Goal: Information Seeking & Learning: Find specific page/section

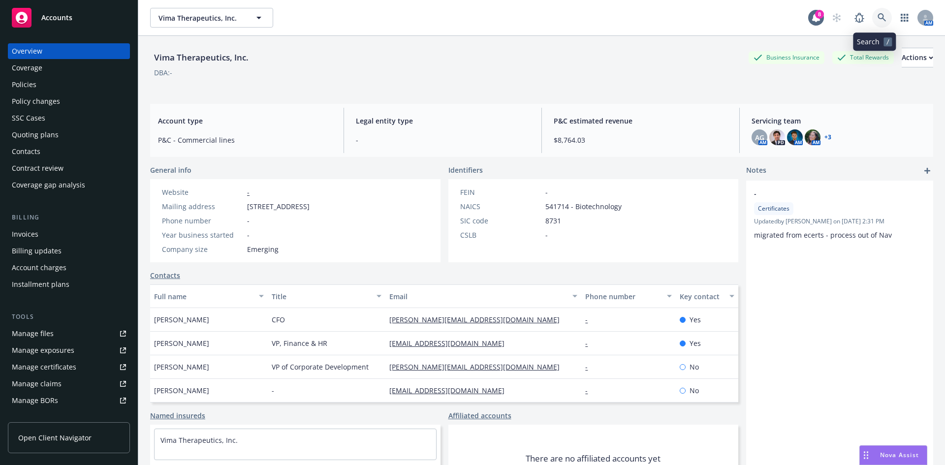
click at [878, 16] on icon at bounding box center [882, 17] width 9 height 9
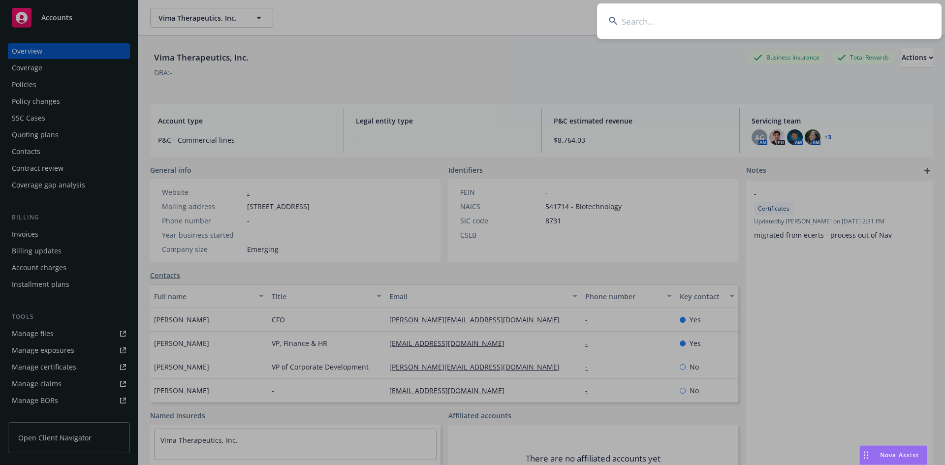
click at [691, 21] on input at bounding box center [769, 20] width 345 height 35
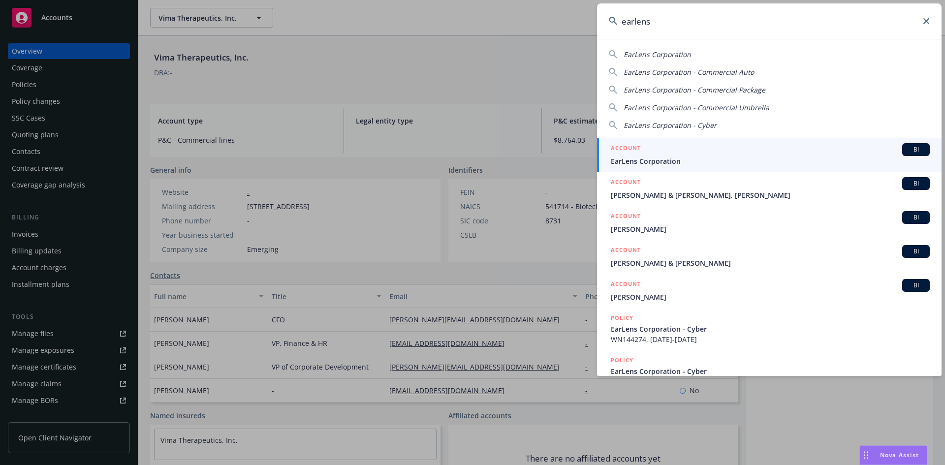
type input "earlens"
click at [687, 163] on span "EarLens Corporation" at bounding box center [770, 161] width 319 height 10
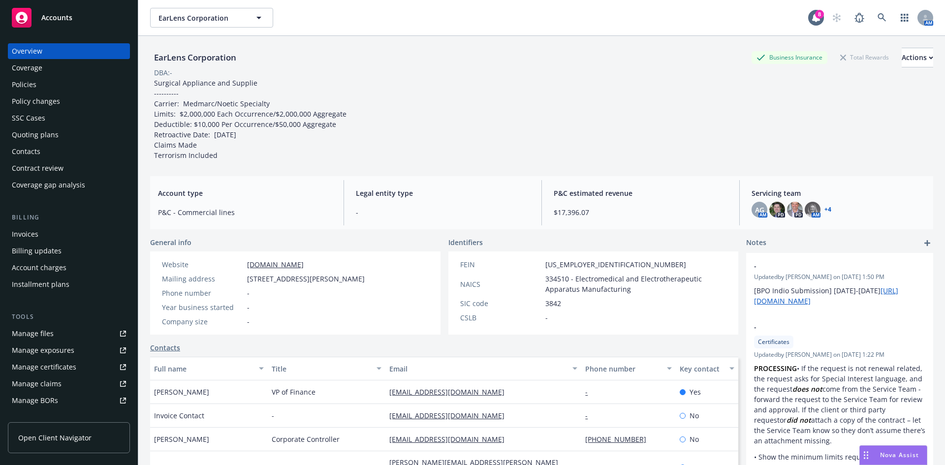
click at [83, 90] on div "Policies" at bounding box center [69, 85] width 114 height 16
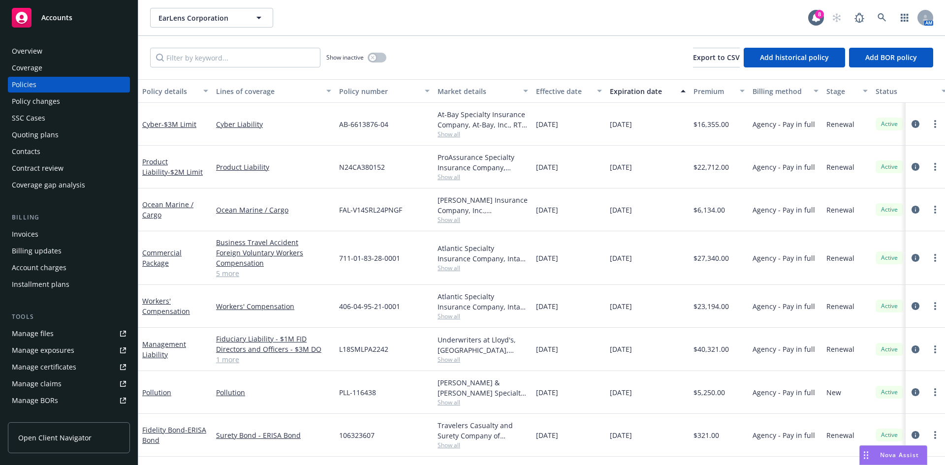
click at [219, 277] on link "5 more" at bounding box center [273, 273] width 115 height 10
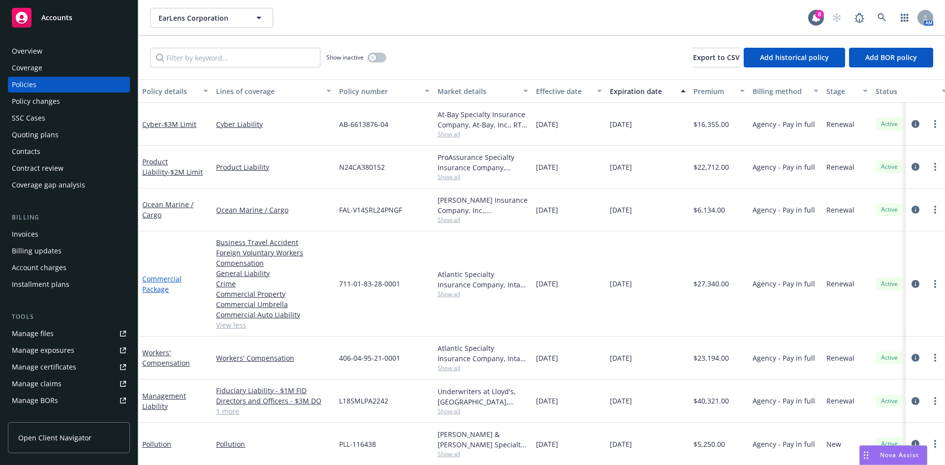
click at [165, 281] on link "Commercial Package" at bounding box center [161, 284] width 39 height 20
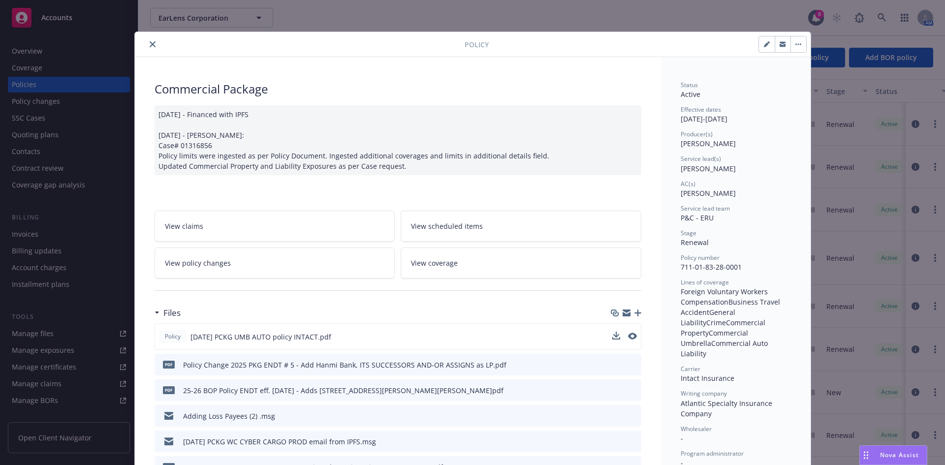
click at [628, 340] on button at bounding box center [632, 337] width 9 height 10
click at [623, 335] on div at bounding box center [625, 337] width 25 height 10
click at [627, 335] on icon "preview file" at bounding box center [631, 336] width 9 height 7
